Goal: Navigation & Orientation: Find specific page/section

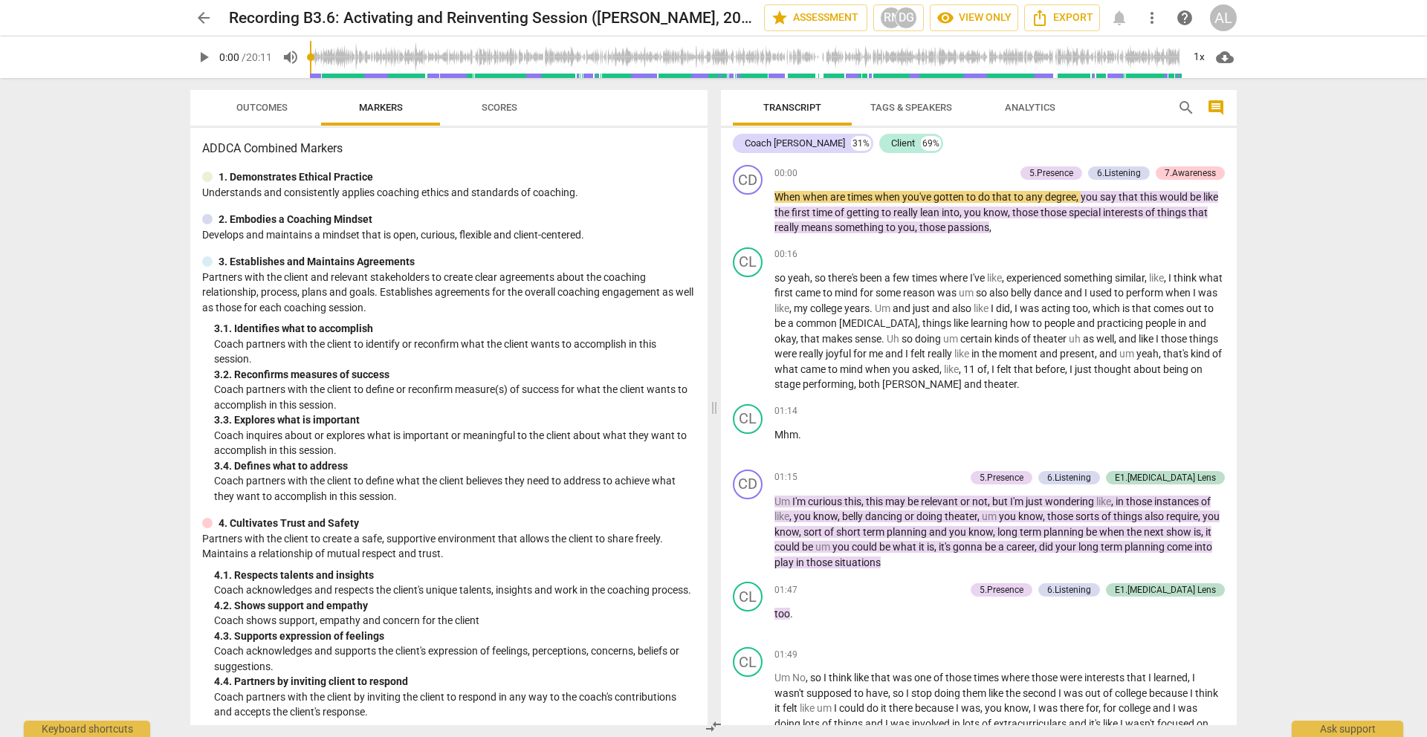
scroll to position [32, 0]
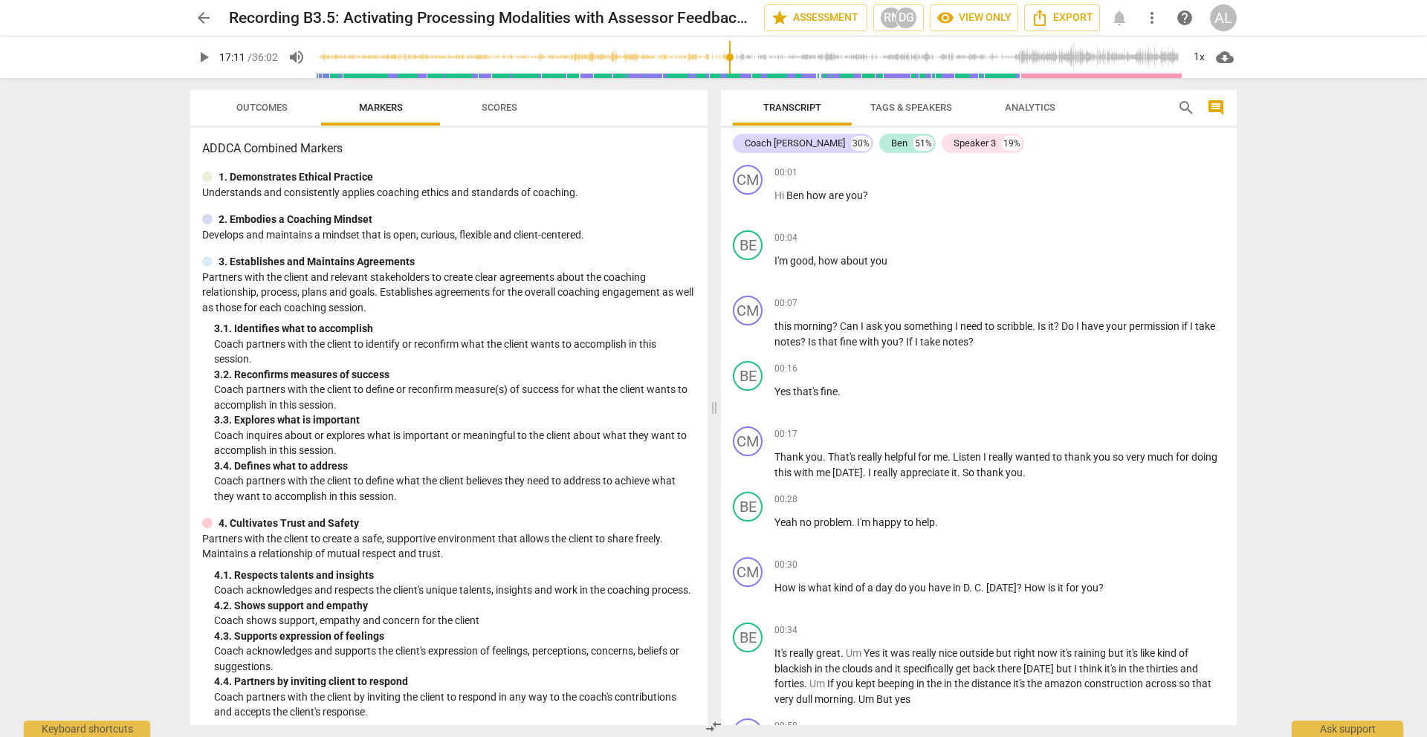
scroll to position [4399, 0]
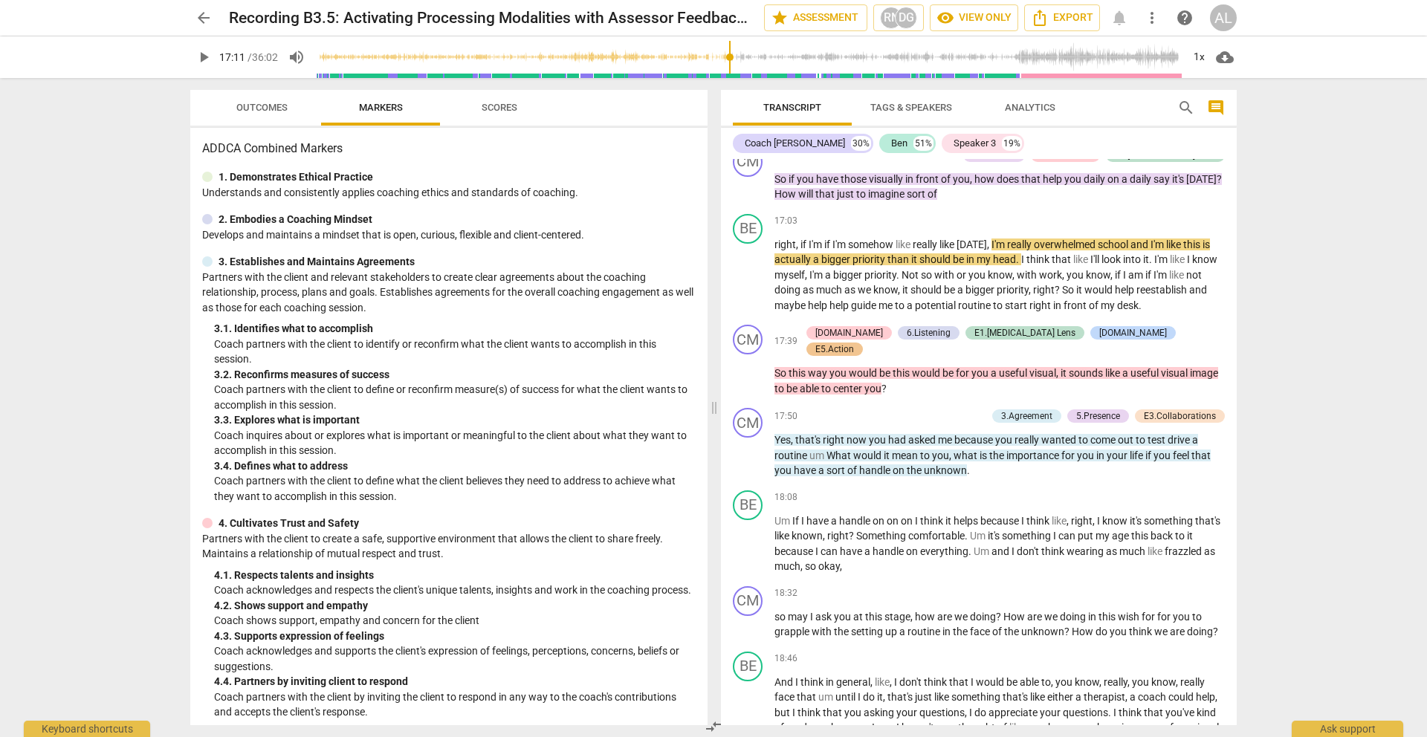
click at [202, 58] on span "play_arrow" at bounding box center [204, 57] width 18 height 18
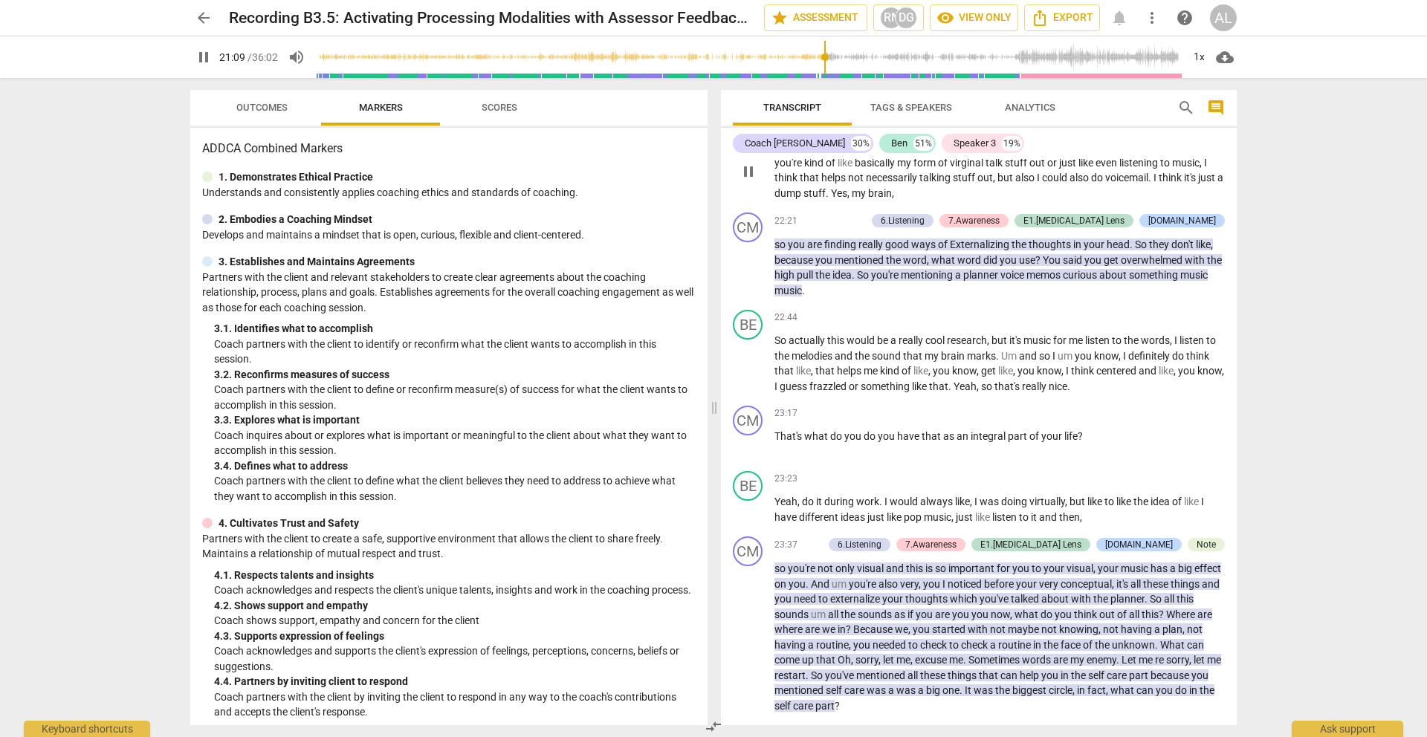
scroll to position [5764, 0]
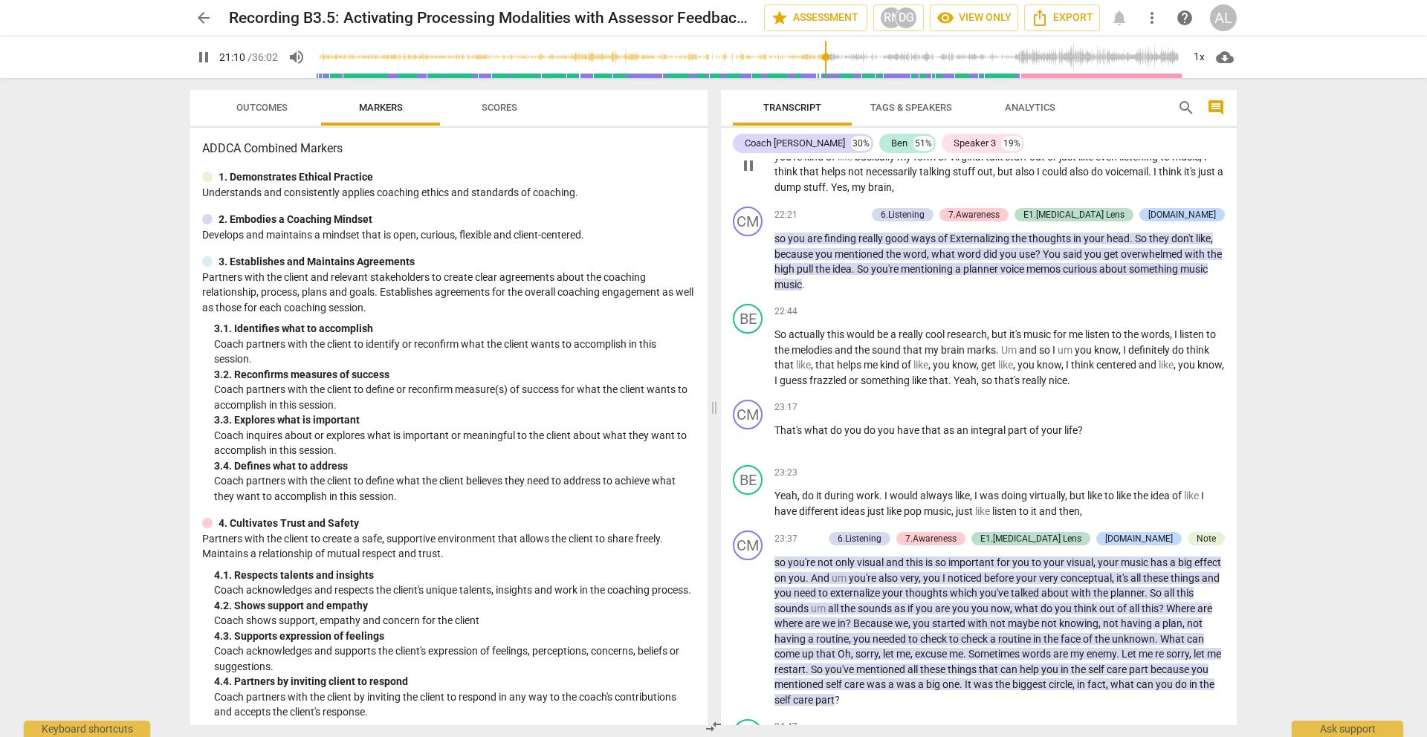
click at [907, 245] on span "good" at bounding box center [898, 239] width 26 height 12
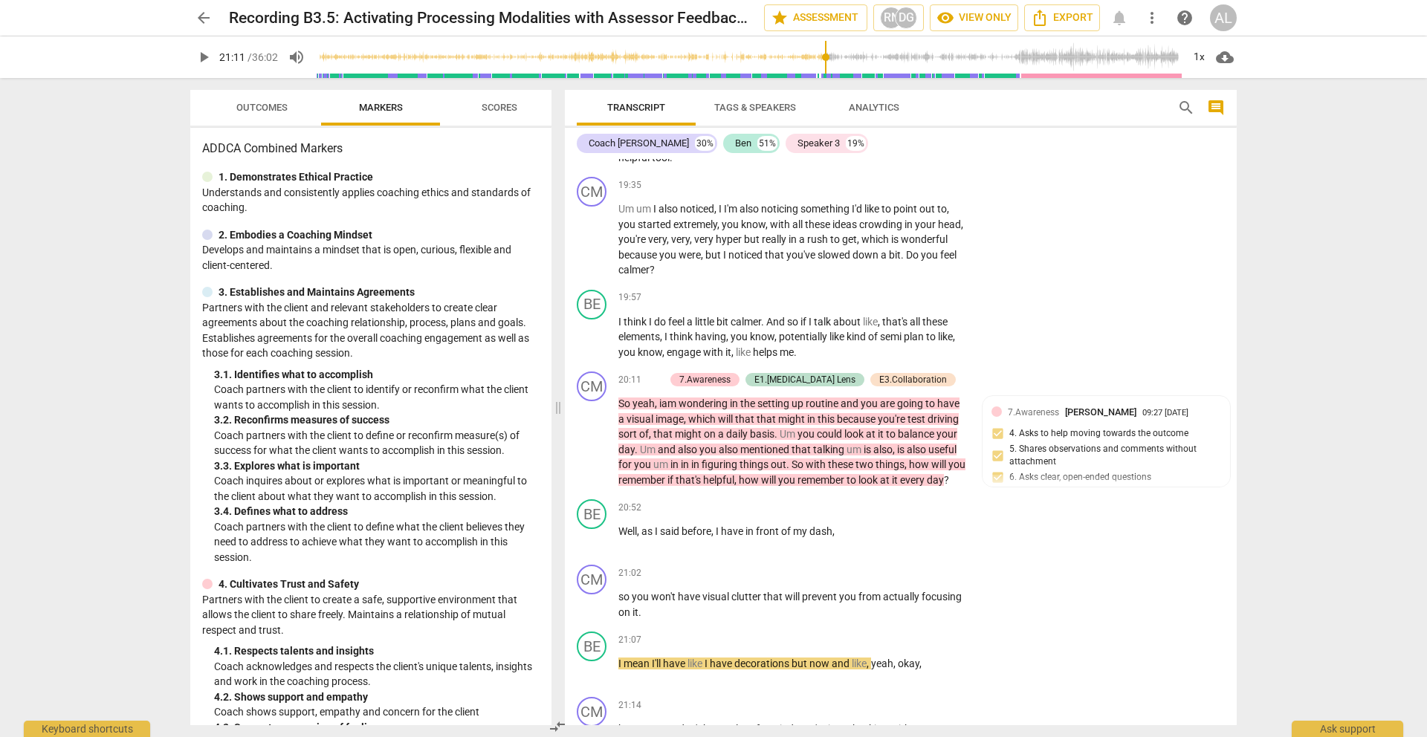
scroll to position [6564, 0]
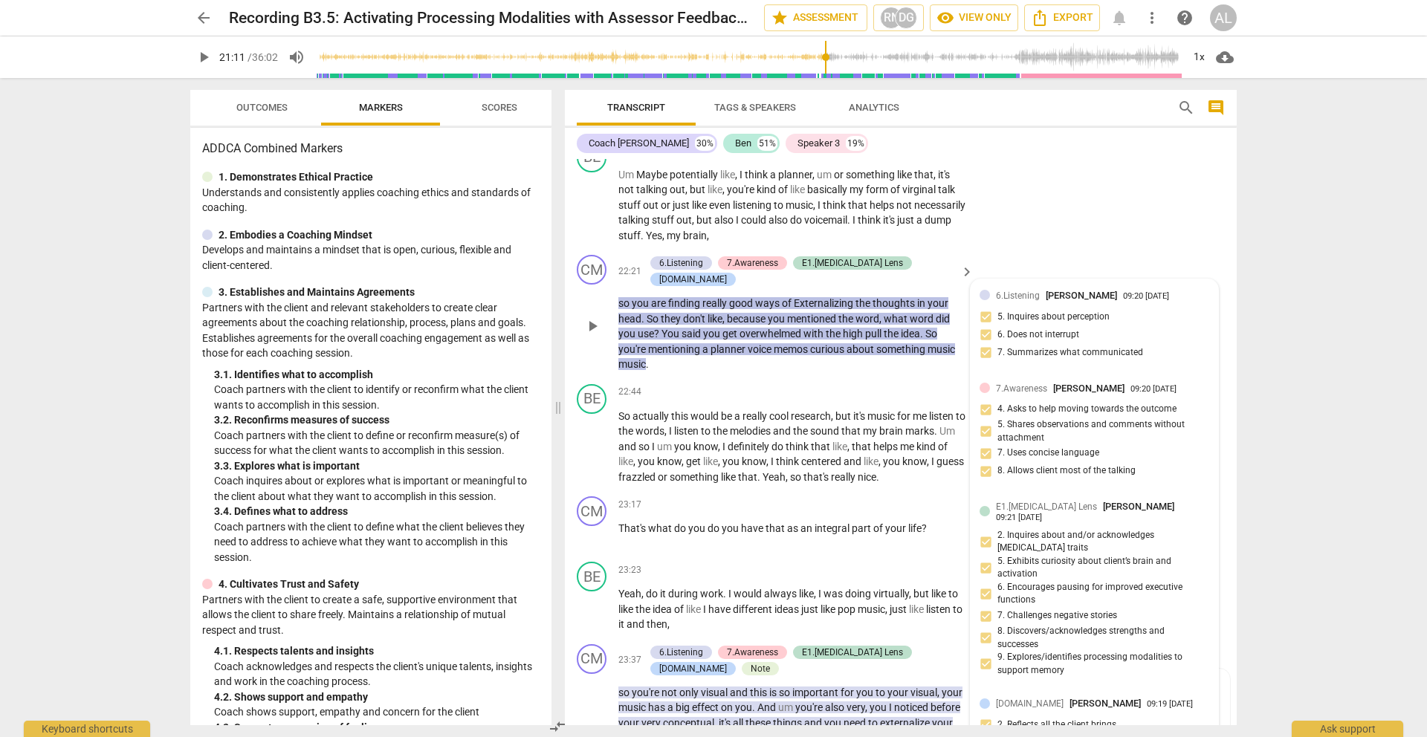
click at [825, 309] on span "Externalizing" at bounding box center [825, 303] width 62 height 12
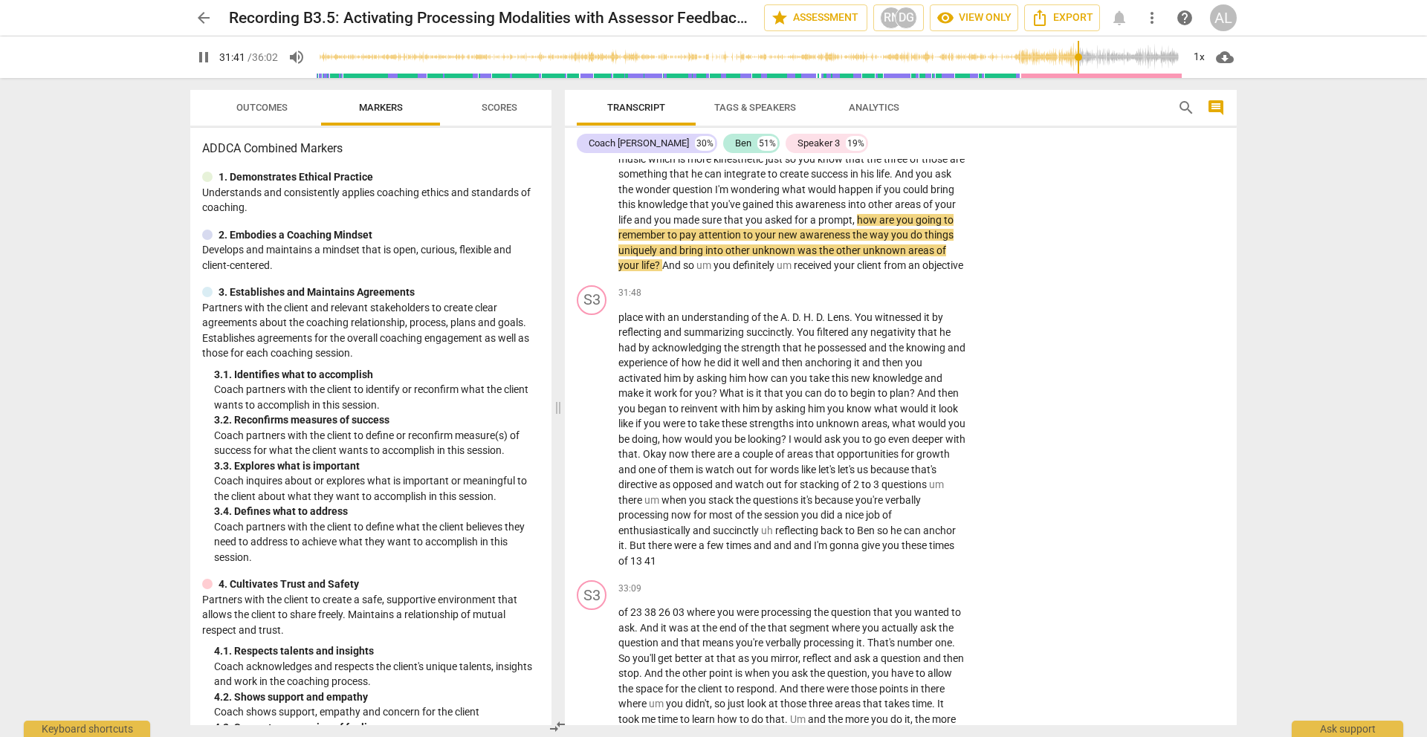
scroll to position [9288, 0]
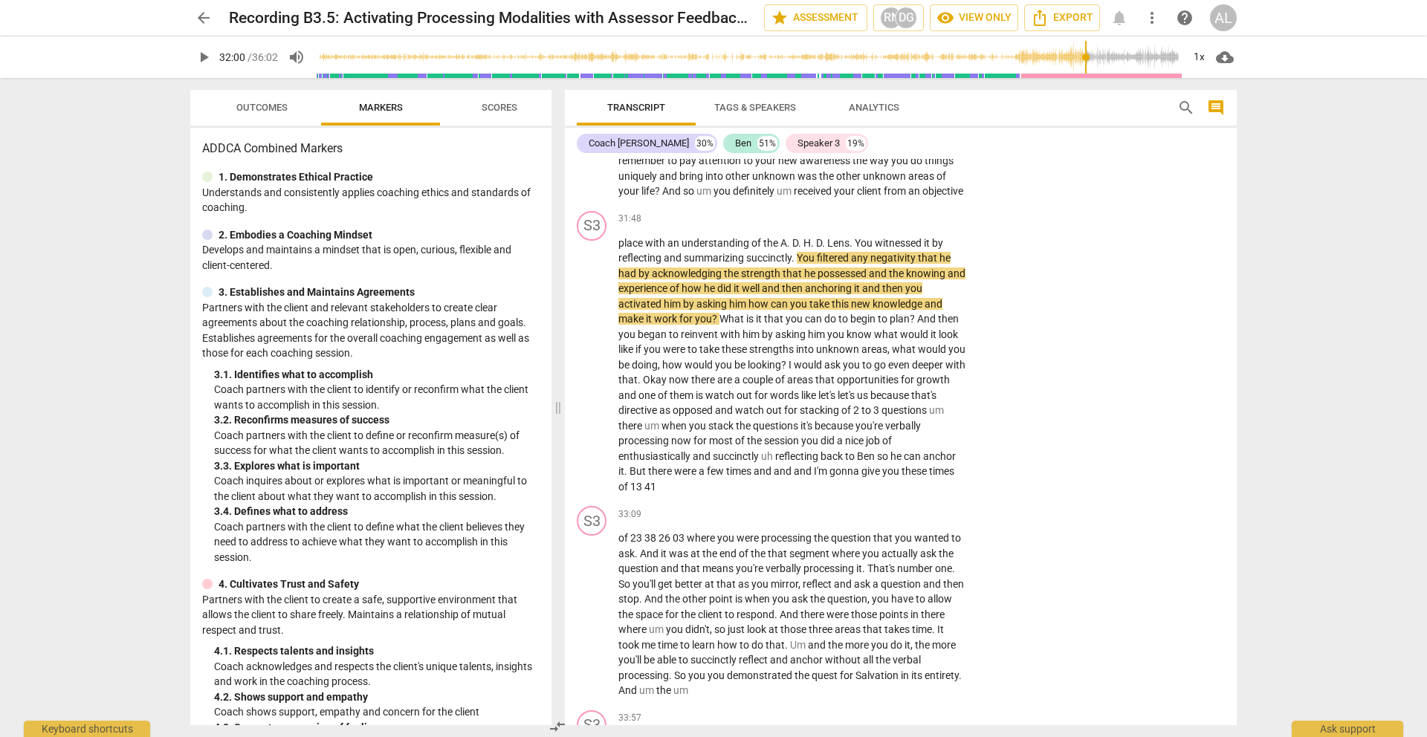
type input "1921"
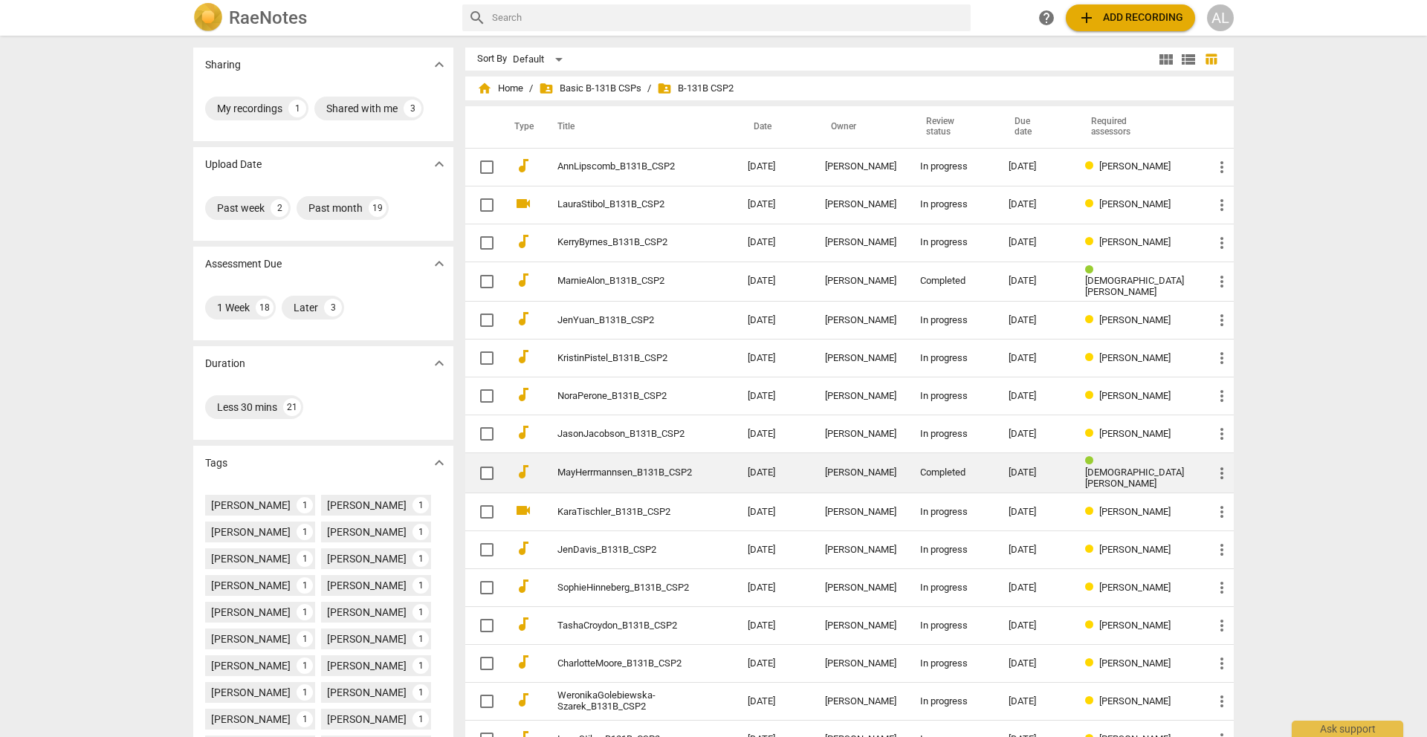
scroll to position [241, 0]
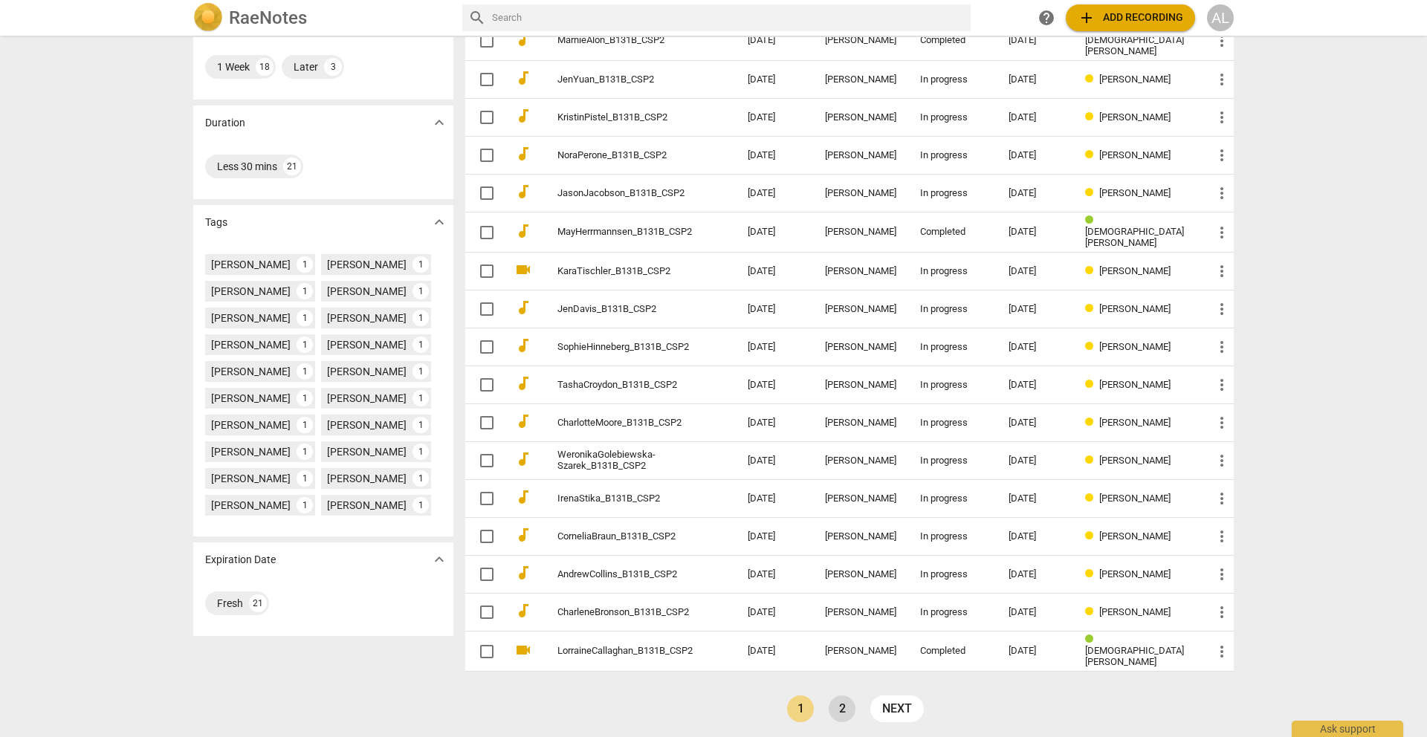
click at [839, 700] on link "2" at bounding box center [842, 709] width 27 height 27
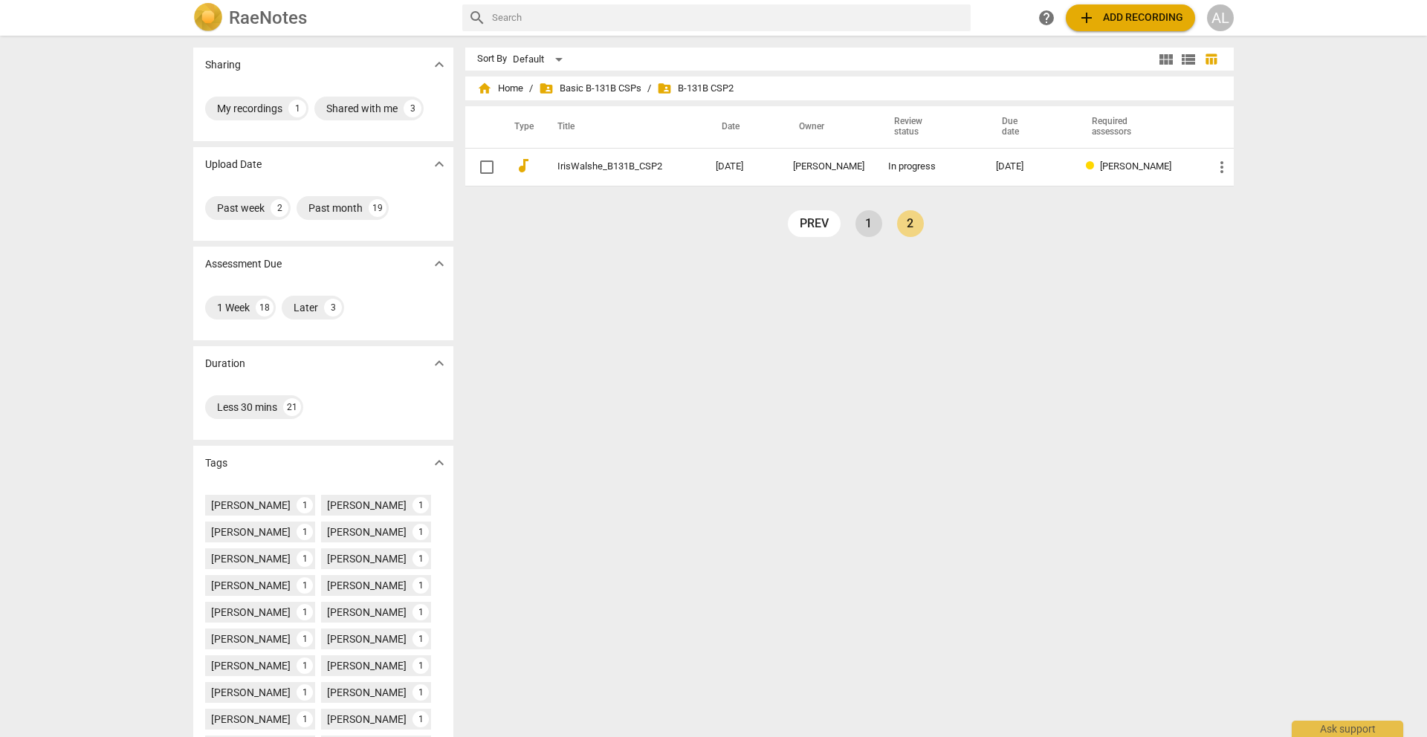
click at [871, 229] on link "1" at bounding box center [869, 223] width 27 height 27
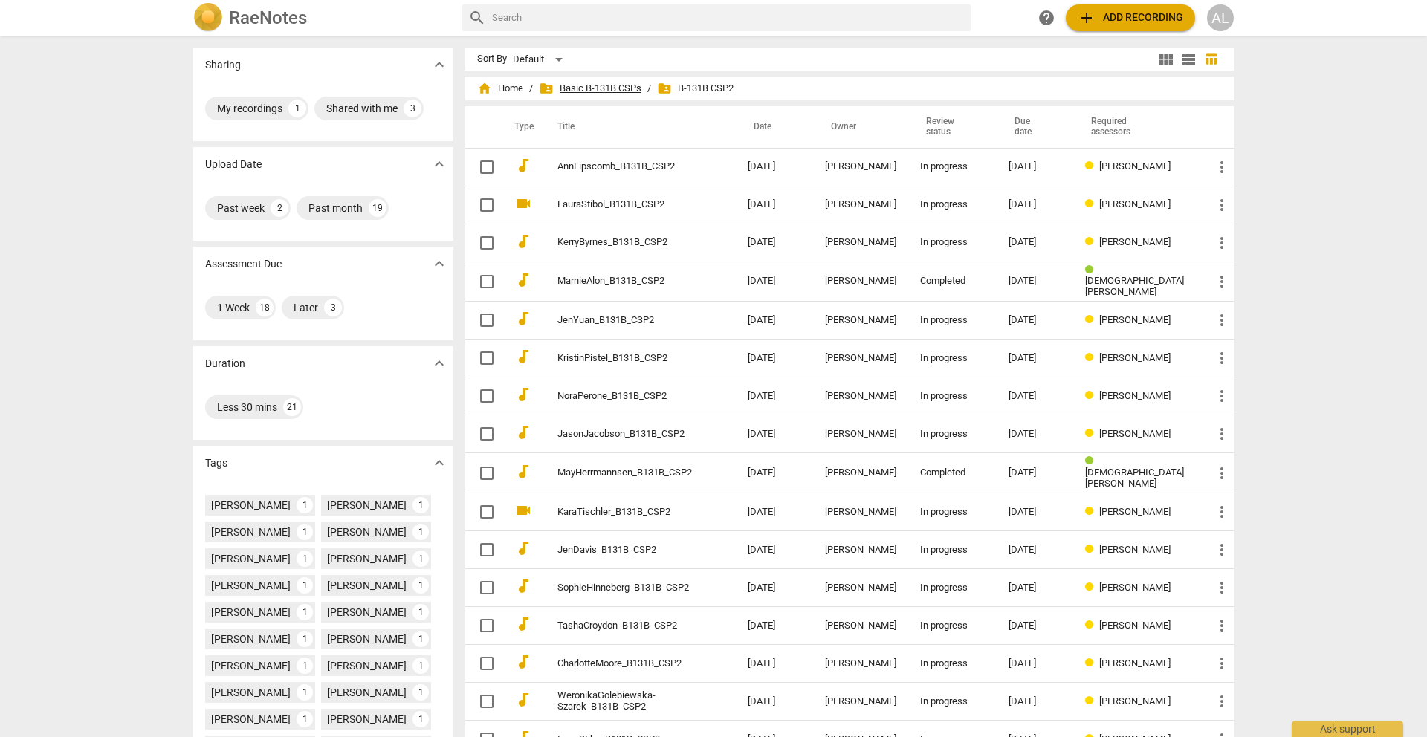
click at [604, 85] on span "folder_shared Basic B-131B CSPs" at bounding box center [590, 88] width 103 height 15
